Goal: Transaction & Acquisition: Purchase product/service

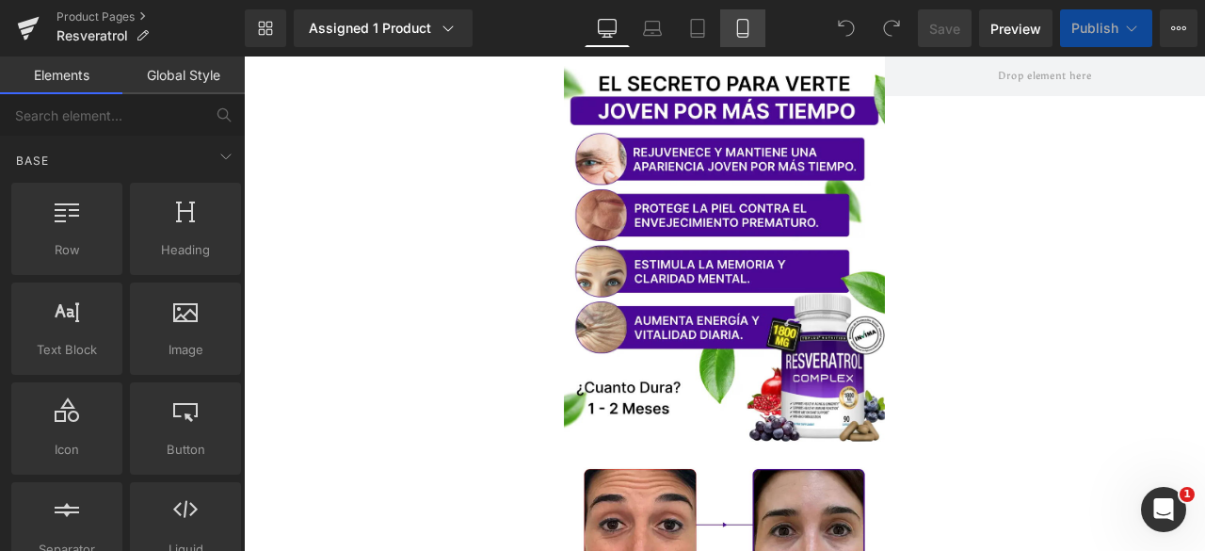
click at [740, 24] on icon at bounding box center [742, 28] width 19 height 19
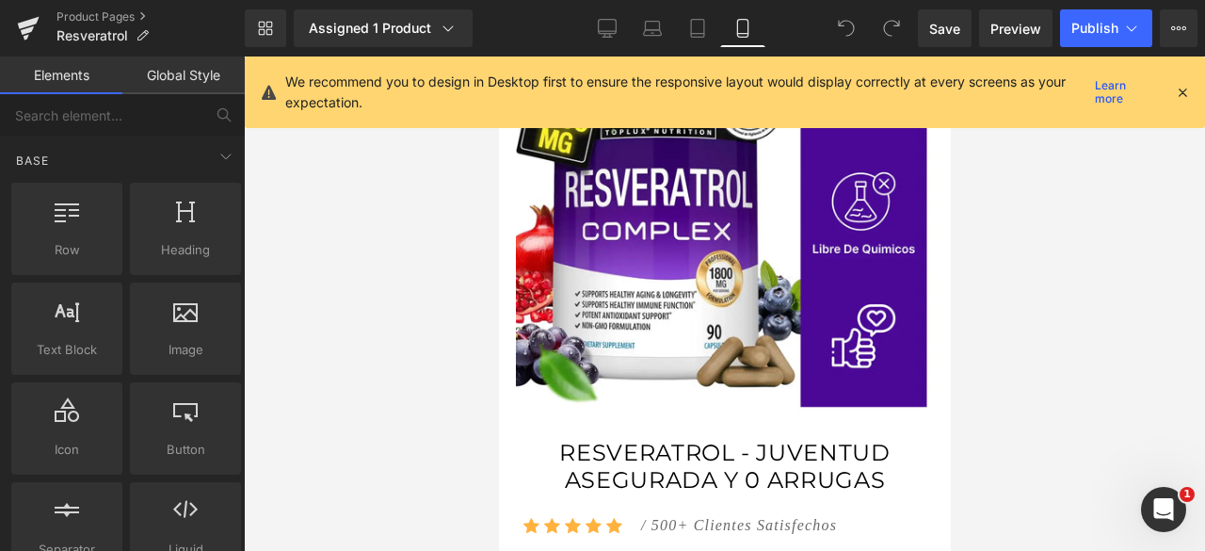
scroll to position [1224, 0]
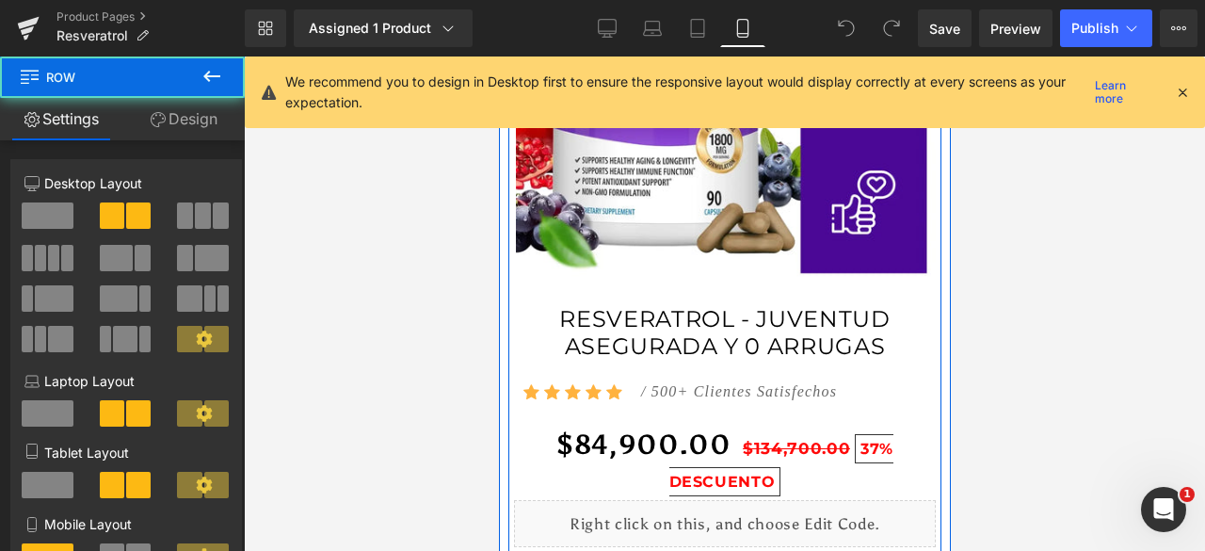
click at [927, 323] on div "RESVERATROL - JUVENTUD ASEGURADA Y 0 ARRUGAS (P) Title Icon Icon Icon Icon Icon…" at bounding box center [723, 503] width 433 height 423
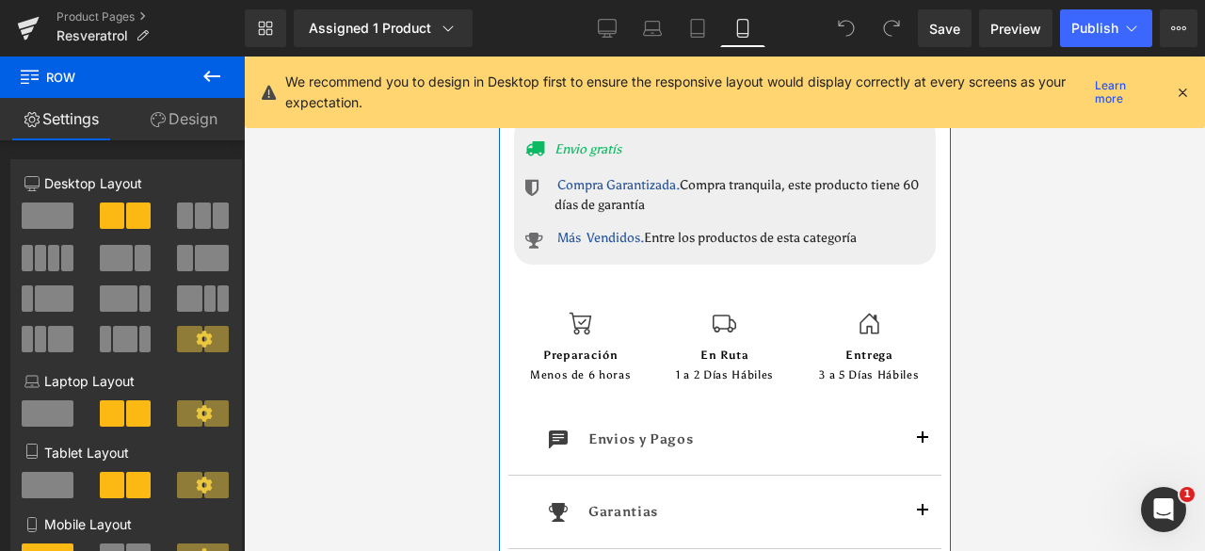
scroll to position [1695, 0]
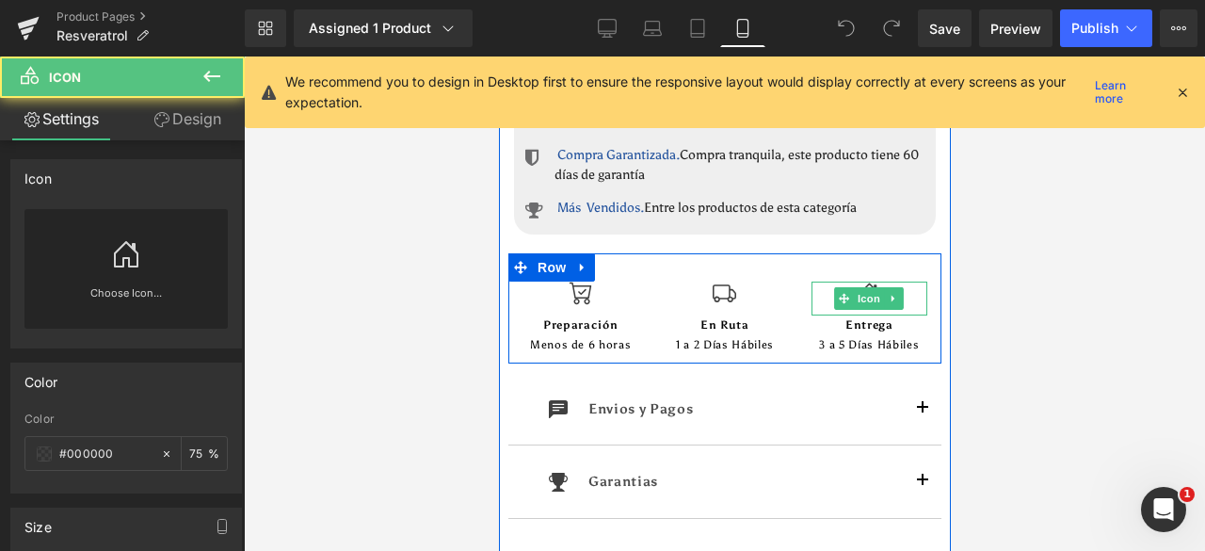
click at [896, 284] on div "Icon" at bounding box center [869, 299] width 116 height 34
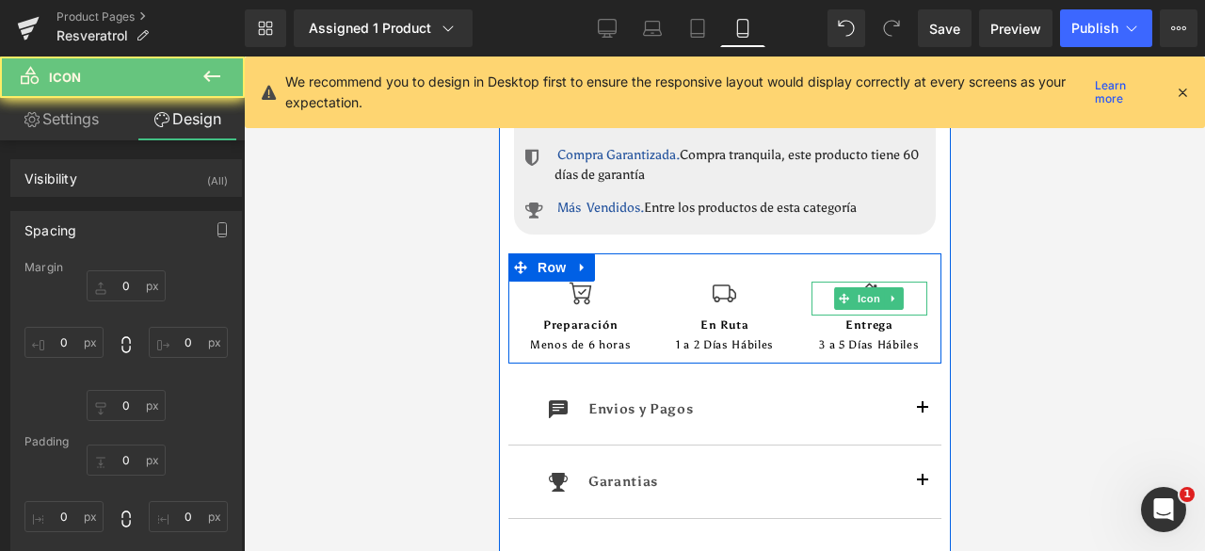
type input "0"
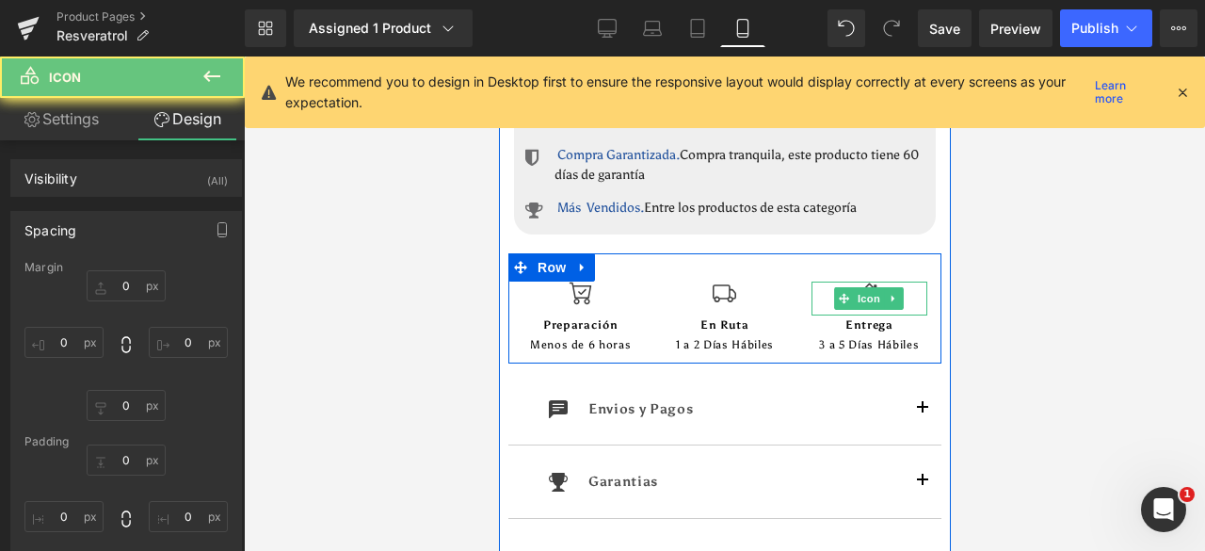
type input "0"
